Goal: Manage account settings

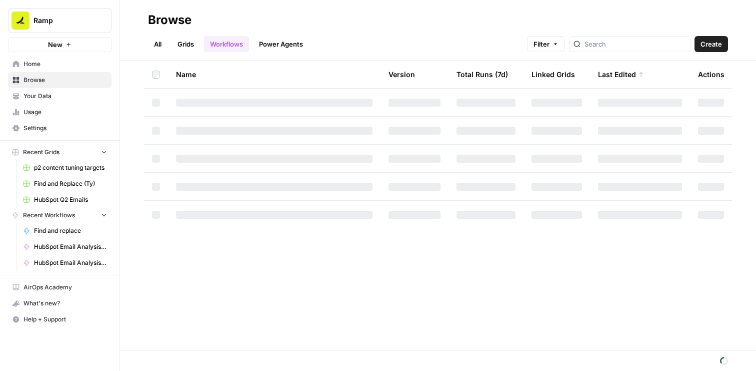
click at [62, 17] on span "Ramp" at bounding box center [64, 21] width 61 height 10
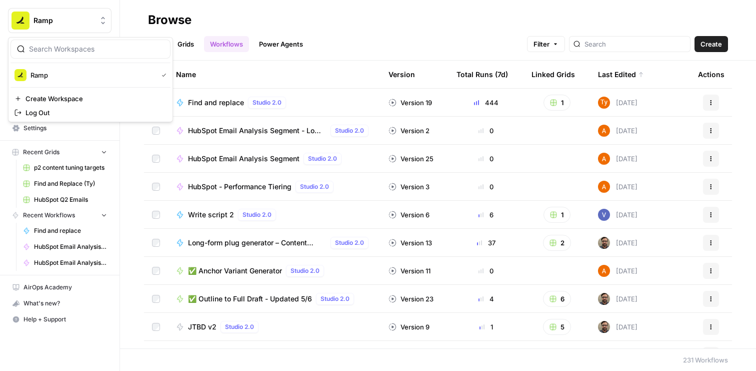
click at [146, 8] on header "Browse All Grids Workflows Power Agents Filter Create" at bounding box center [438, 30] width 636 height 61
click at [48, 125] on span "Settings" at bounding box center [66, 128] width 84 height 9
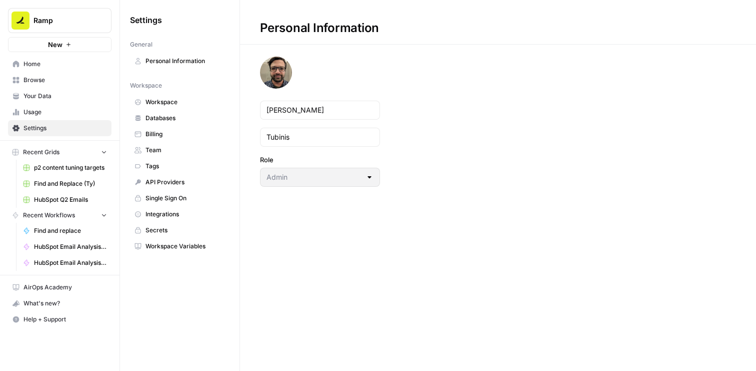
click at [51, 118] on link "Usage" at bounding box center [60, 112] width 104 height 16
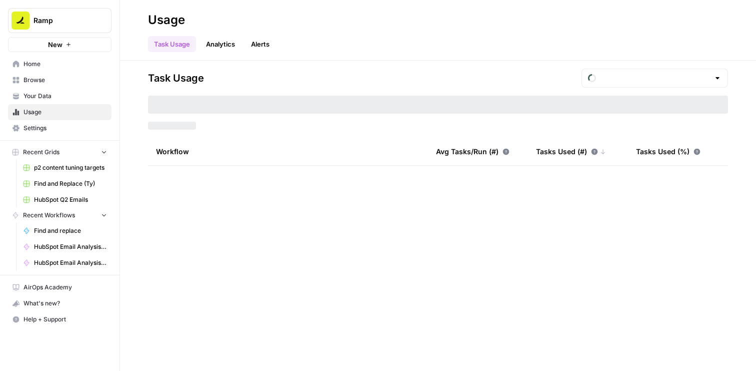
type input "August Tasks"
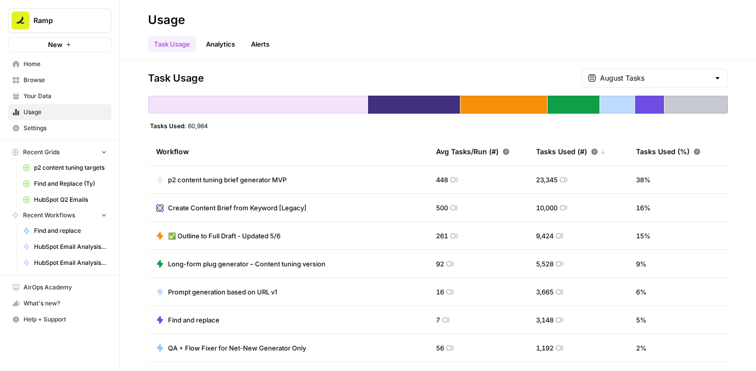
click at [45, 71] on link "Home" at bounding box center [60, 64] width 104 height 16
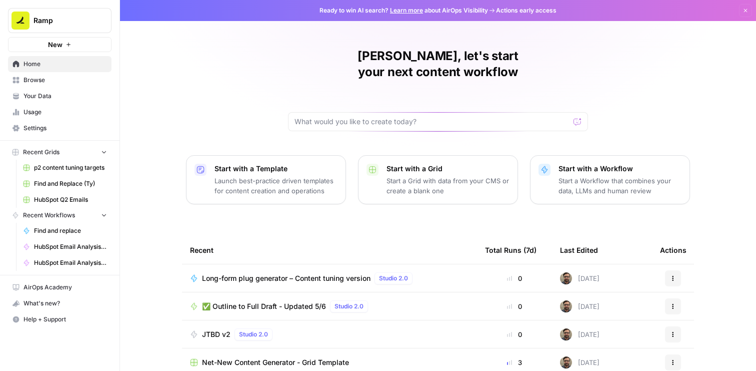
click at [240, 118] on div "[PERSON_NAME], let's start your next content workflow Start with a Template Lau…" at bounding box center [438, 238] width 636 height 476
click at [360, 11] on span "Ready to win AI search? Learn more about AirOps Visibility" at bounding box center [404, 10] width 169 height 9
